Goal: Task Accomplishment & Management: Use online tool/utility

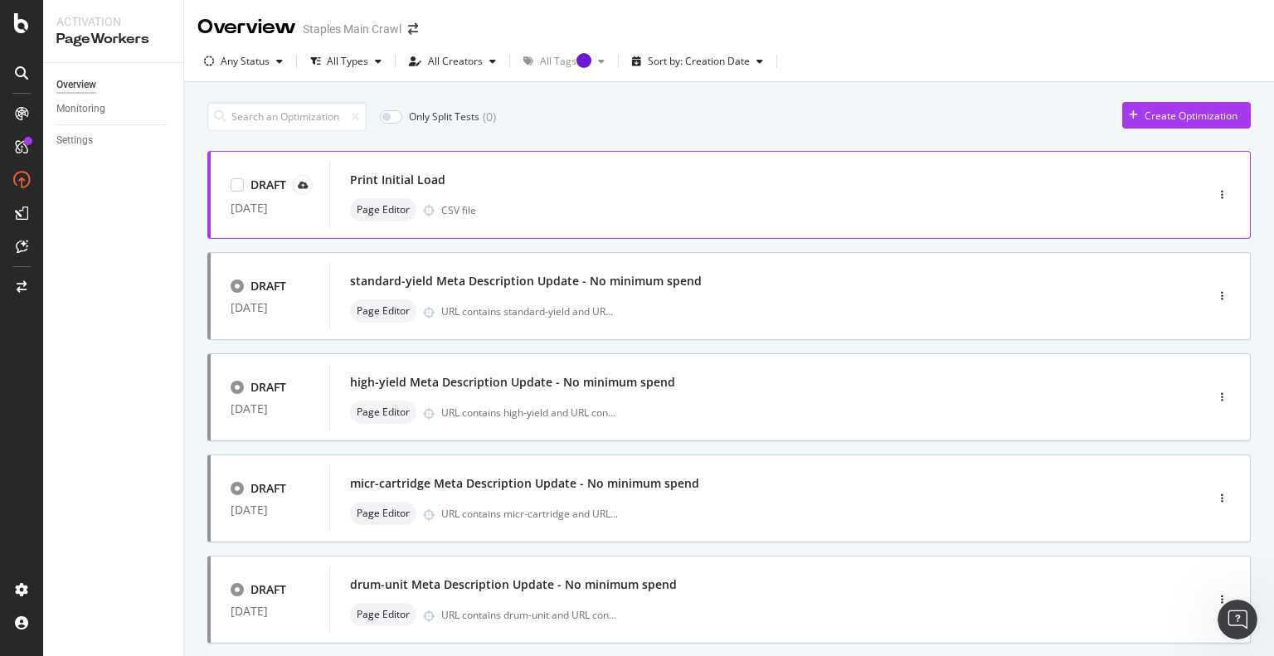
click at [432, 187] on div "Print Initial Load" at bounding box center [397, 180] width 95 height 17
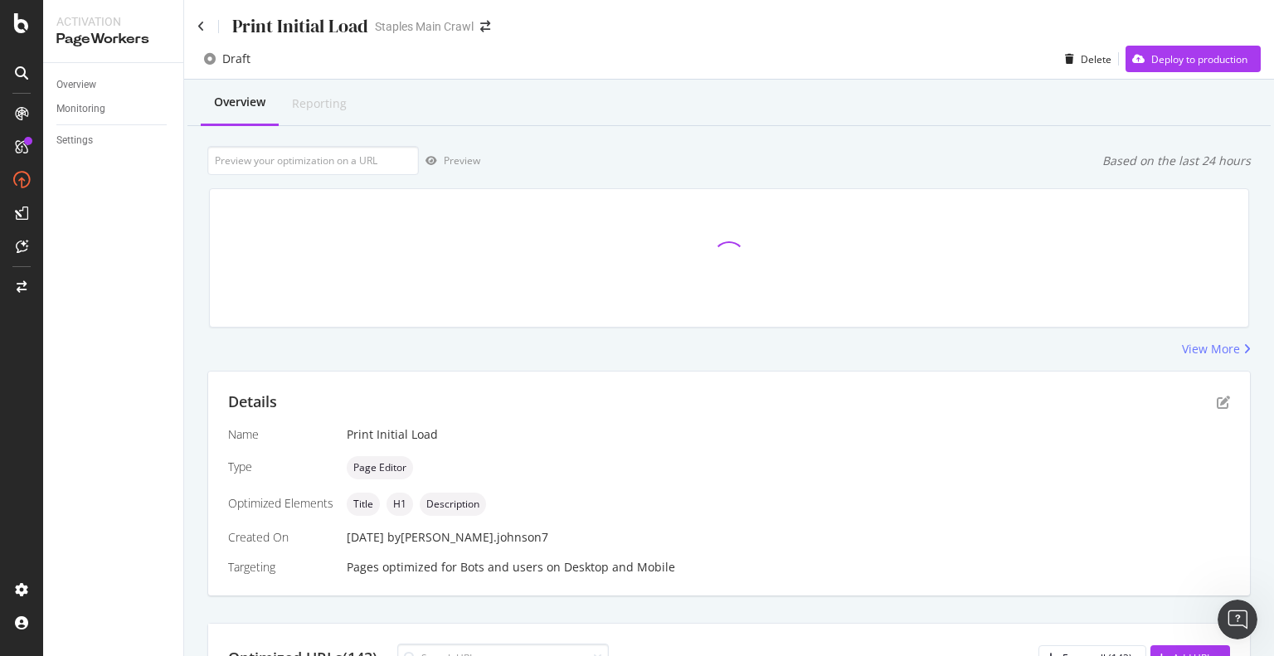
scroll to position [15, 0]
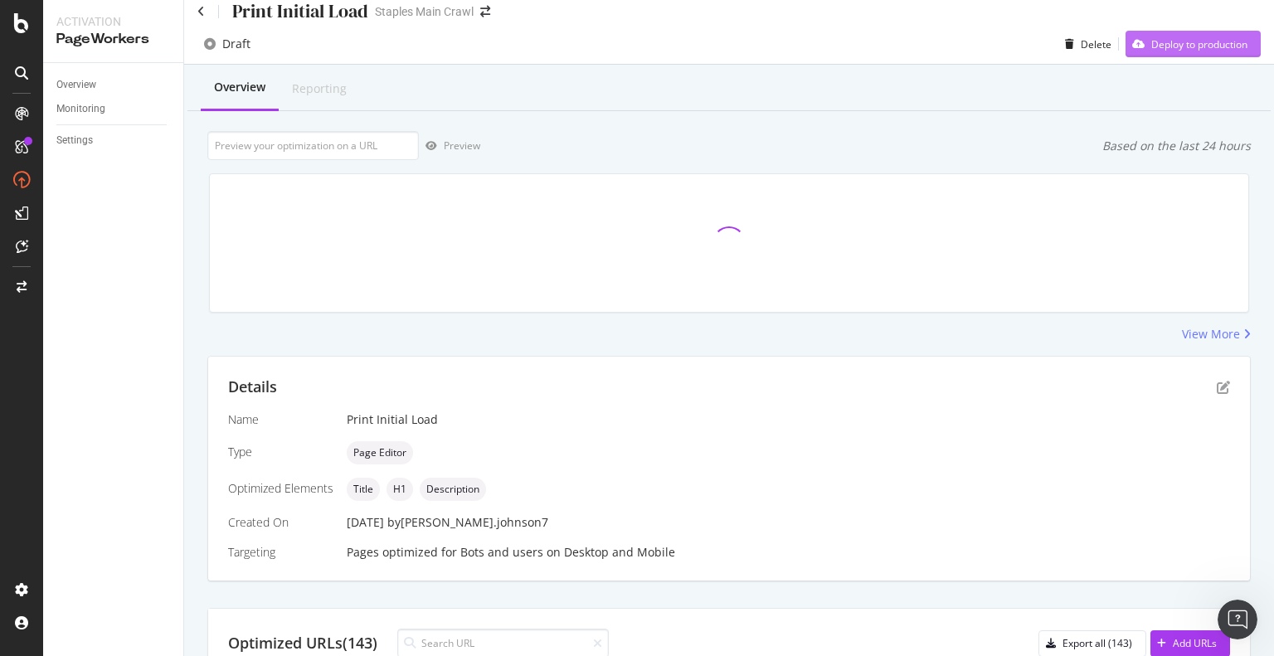
click at [1172, 34] on div "Deploy to production" at bounding box center [1186, 44] width 122 height 25
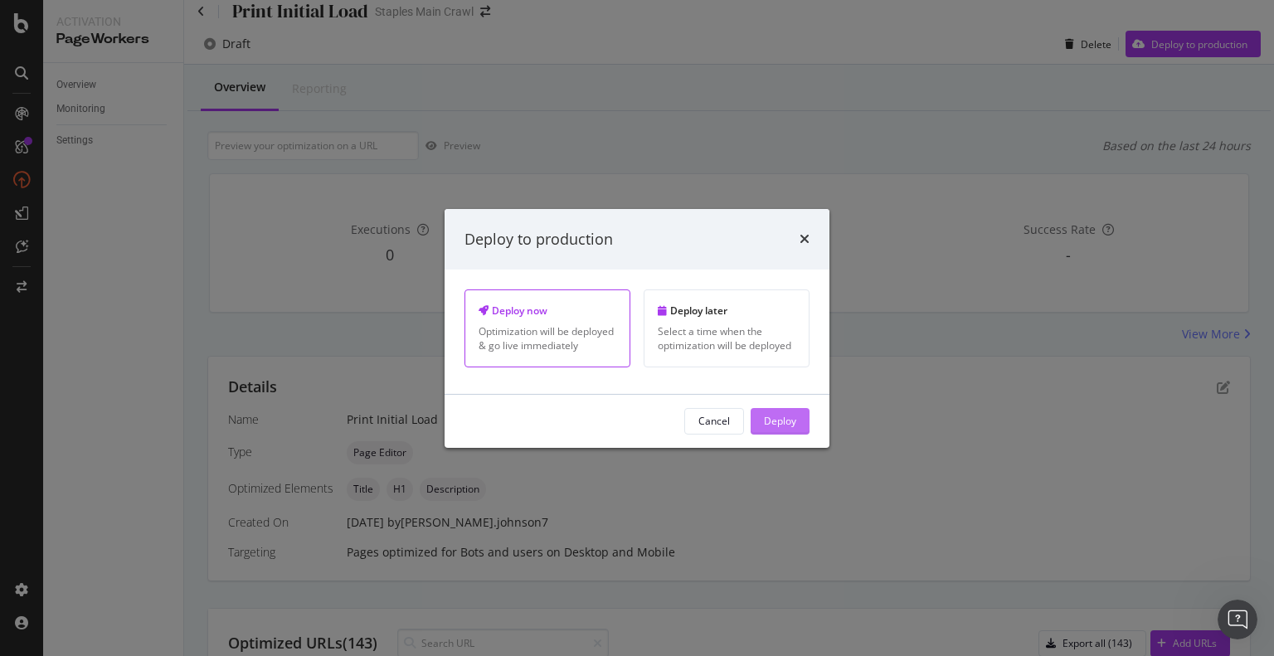
click at [792, 422] on div "Deploy" at bounding box center [780, 421] width 32 height 14
